Goal: Navigation & Orientation: Find specific page/section

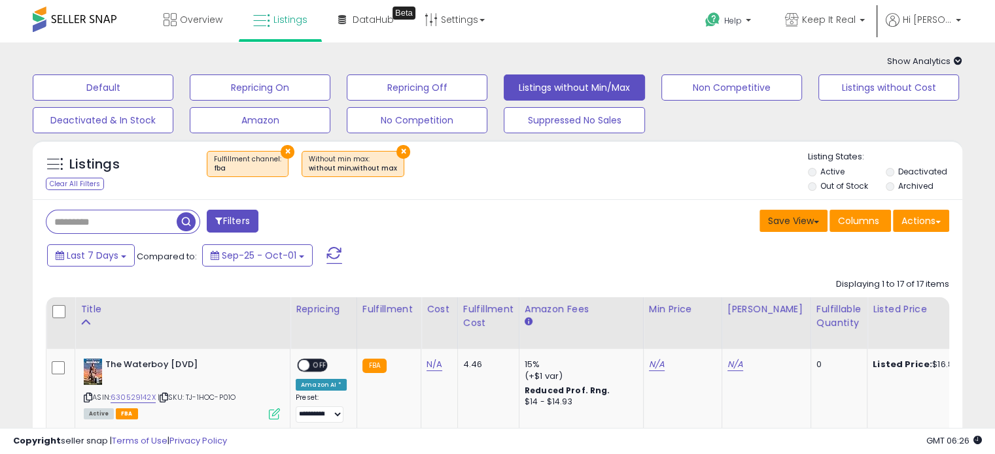
click at [793, 222] on button "Save View" at bounding box center [793, 221] width 68 height 22
click at [1, 10] on div "Overview Listings Beta" at bounding box center [318, 28] width 657 height 56
